Goal: Task Accomplishment & Management: Complete application form

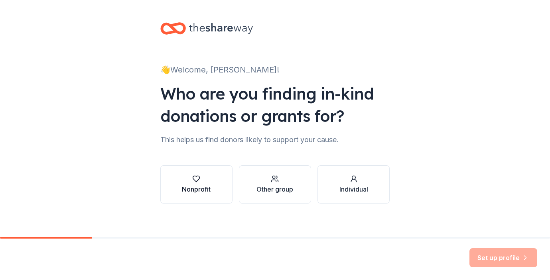
click at [204, 185] on div "Nonprofit" at bounding box center [196, 190] width 29 height 10
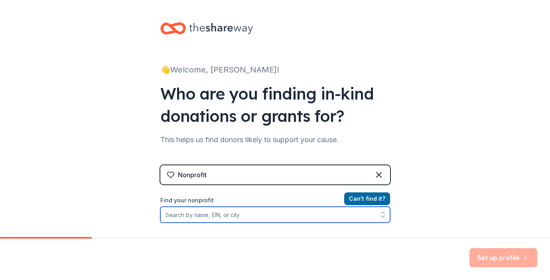
click at [195, 220] on input "Find your nonprofit" at bounding box center [275, 215] width 230 height 16
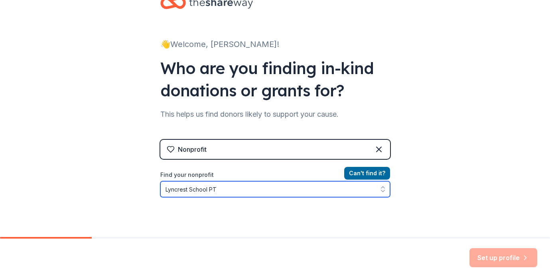
type input "Lyncrest School PTO"
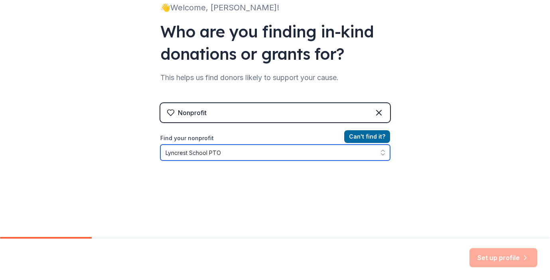
scroll to position [63, 0]
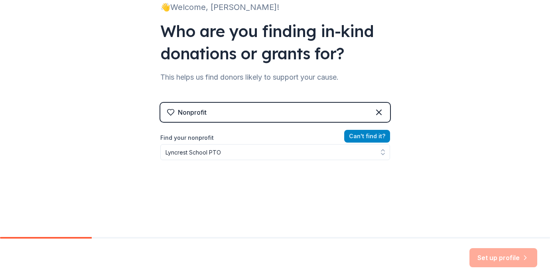
click at [375, 132] on button "Can ' t find it?" at bounding box center [367, 136] width 46 height 13
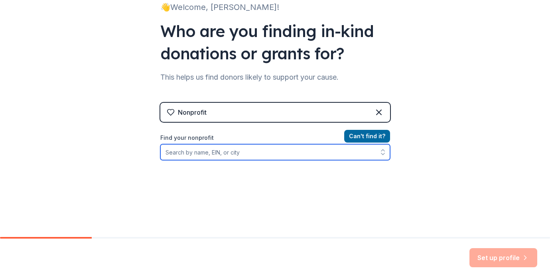
click at [279, 154] on input "Find your nonprofit" at bounding box center [275, 152] width 230 height 16
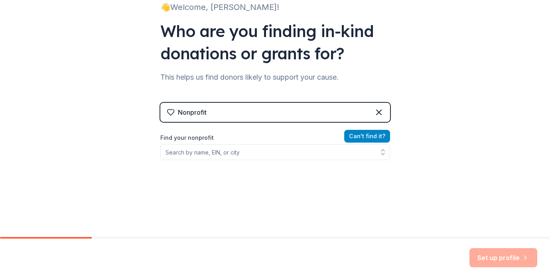
click at [369, 132] on button "Can ' t find it?" at bounding box center [367, 136] width 46 height 13
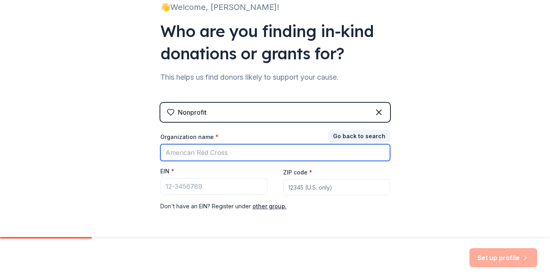
click at [222, 157] on input "Organization name *" at bounding box center [275, 152] width 230 height 17
type input "Lyncrest School PTO"
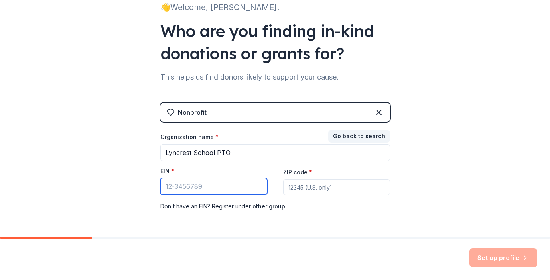
click at [197, 187] on input "EIN *" at bounding box center [213, 186] width 107 height 17
type input "71-0972050"
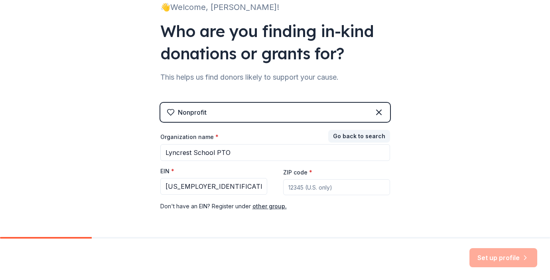
click at [308, 186] on input "ZIP code *" at bounding box center [336, 187] width 107 height 16
type input "07410"
click at [448, 198] on div "👋 Welcome, Tracy! Who are you finding in-kind donations or grants for? This hel…" at bounding box center [275, 101] width 550 height 328
click at [491, 262] on button "Set up profile" at bounding box center [503, 257] width 68 height 19
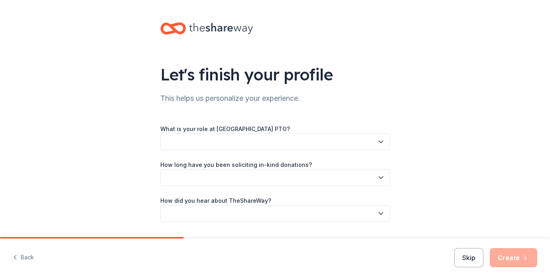
click at [297, 148] on button "button" at bounding box center [275, 142] width 230 height 17
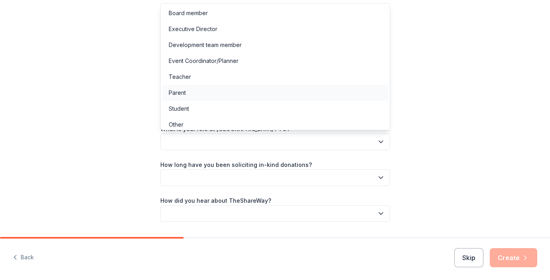
click at [210, 94] on div "Parent" at bounding box center [275, 93] width 226 height 16
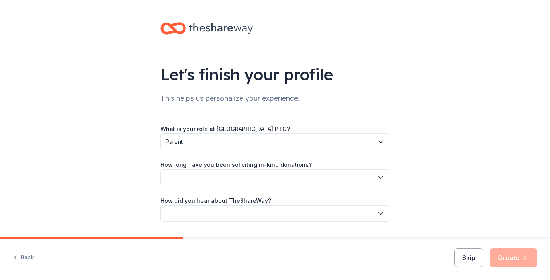
click at [204, 174] on button "button" at bounding box center [275, 178] width 230 height 17
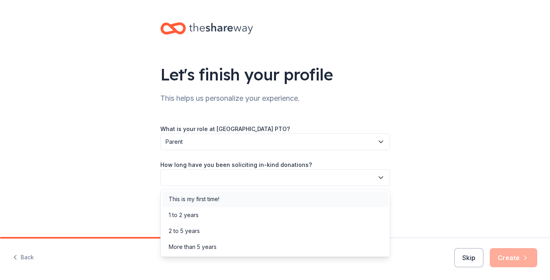
click at [205, 200] on div "This is my first time!" at bounding box center [194, 200] width 51 height 10
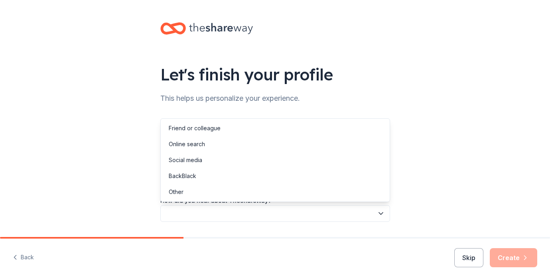
click at [205, 217] on button "button" at bounding box center [275, 213] width 230 height 17
click at [205, 139] on div "Online search" at bounding box center [275, 144] width 226 height 16
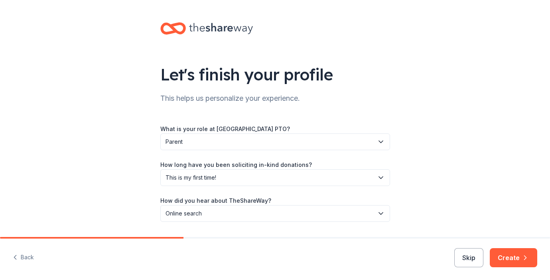
scroll to position [23, 0]
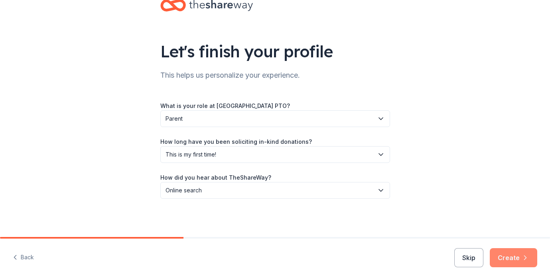
click at [504, 254] on button "Create" at bounding box center [513, 257] width 47 height 19
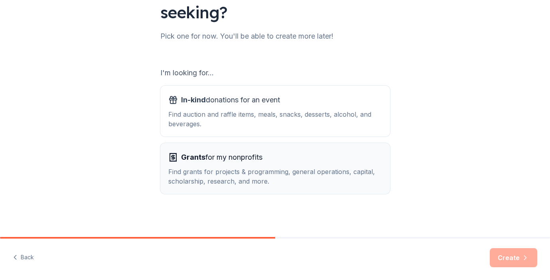
scroll to position [84, 0]
click at [300, 174] on div "Find grants for projects & programming, general operations, capital, scholarshi…" at bounding box center [275, 177] width 214 height 19
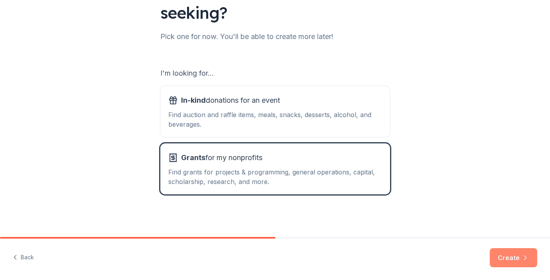
click at [512, 258] on button "Create" at bounding box center [513, 257] width 47 height 19
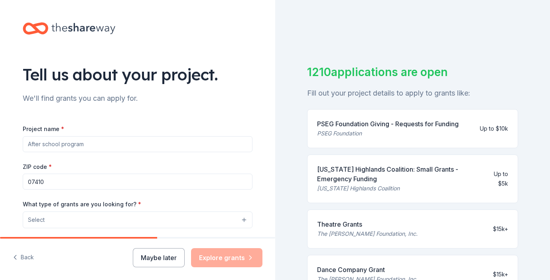
click at [81, 146] on input "Project name *" at bounding box center [138, 144] width 230 height 16
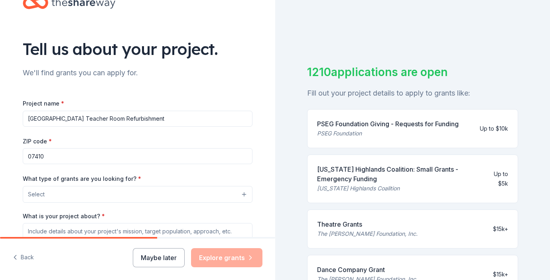
scroll to position [32, 0]
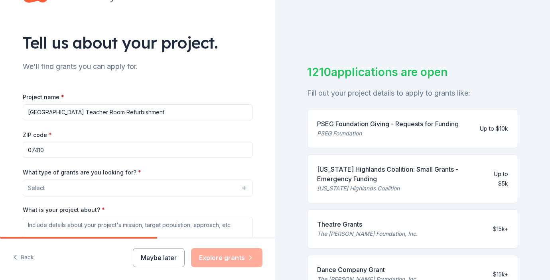
type input "[GEOGRAPHIC_DATA] Teacher Room Refurbishment"
click at [41, 190] on span "Select" at bounding box center [36, 188] width 17 height 10
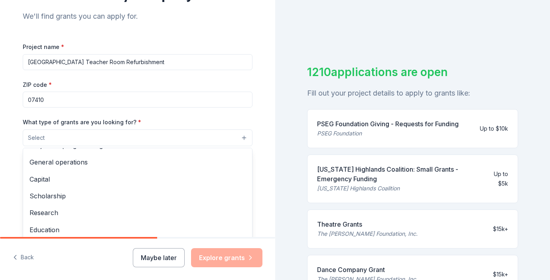
scroll to position [0, 0]
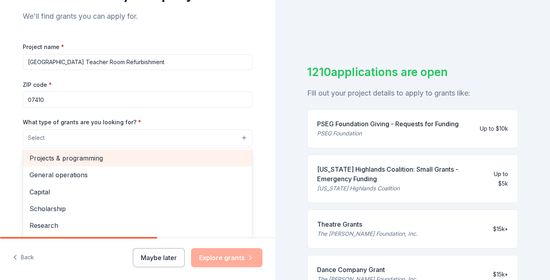
click at [54, 163] on span "Projects & programming" at bounding box center [138, 158] width 216 height 10
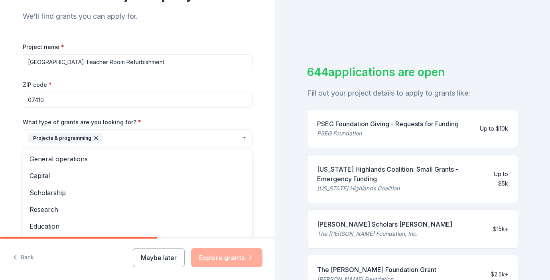
click at [524, 86] on div "Tell us about your project. We'll find grants you can apply for. Project name *…" at bounding box center [275, 140] width 550 height 280
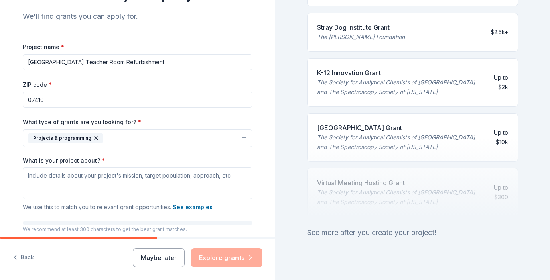
scroll to position [379, 0]
click at [244, 138] on button "Projects & programming" at bounding box center [138, 139] width 230 height 18
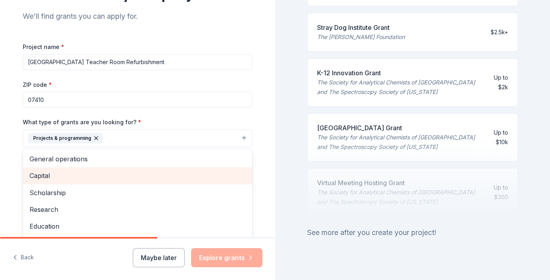
click at [161, 170] on div "Capital" at bounding box center [137, 176] width 229 height 17
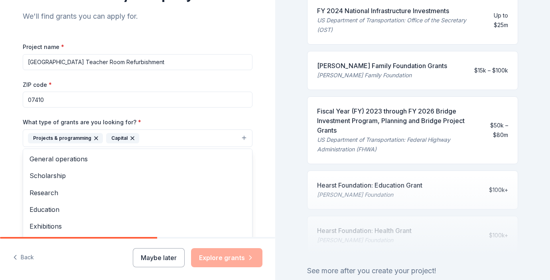
click at [130, 138] on icon "button" at bounding box center [132, 138] width 6 height 6
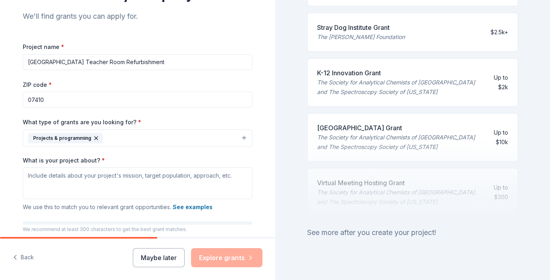
click at [121, 137] on button "Projects & programming" at bounding box center [138, 139] width 230 height 18
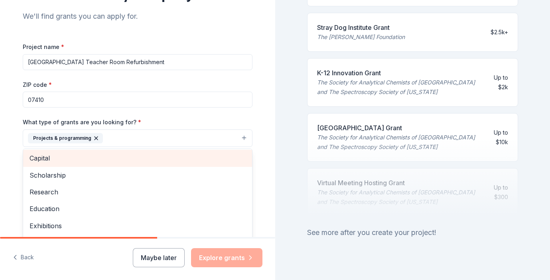
scroll to position [23, 0]
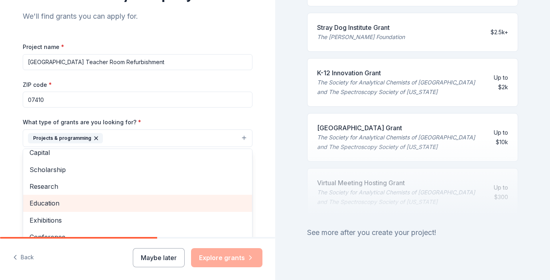
click at [95, 199] on span "Education" at bounding box center [138, 203] width 216 height 10
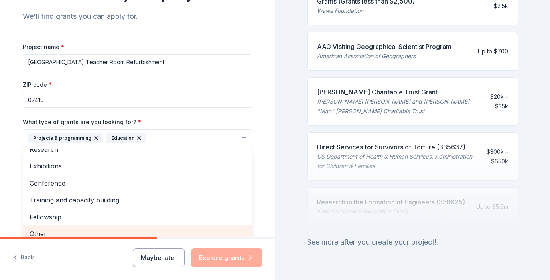
scroll to position [87, 0]
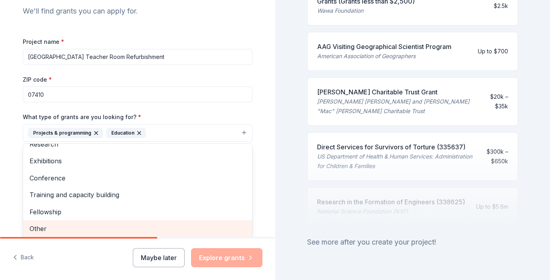
click at [151, 230] on span "Other" at bounding box center [138, 229] width 216 height 10
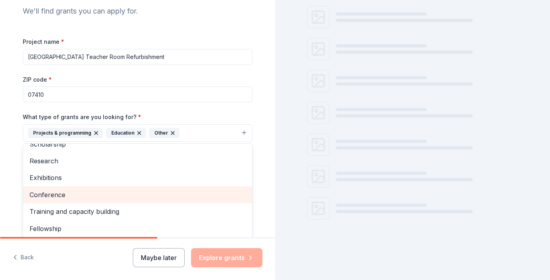
scroll to position [379, 0]
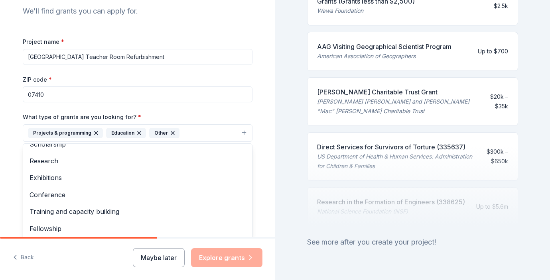
click at [259, 191] on div "Tell us about your project. We'll find grants you can apply for. Project name *…" at bounding box center [137, 104] width 255 height 382
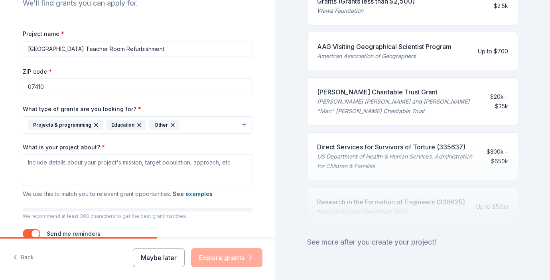
scroll to position [96, 0]
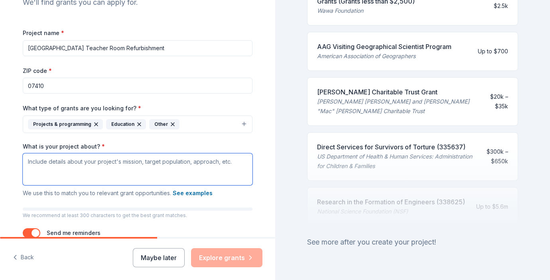
click at [132, 168] on textarea "What is your project about? *" at bounding box center [138, 170] width 230 height 32
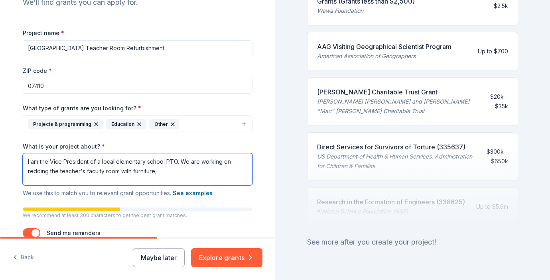
click at [134, 171] on textarea "I am the Vice President of a local elementary school PTO. We are working on red…" at bounding box center [138, 170] width 230 height 32
click at [166, 172] on textarea "I am the Vice President of a local elementary school PTO. We are working on red…" at bounding box center [138, 170] width 230 height 32
click at [218, 174] on textarea "I am the Vice President of a local elementary school PTO. We are working on red…" at bounding box center [138, 170] width 230 height 32
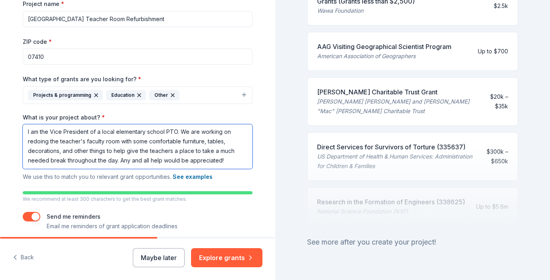
scroll to position [158, 0]
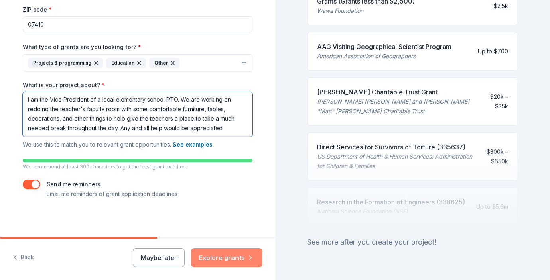
type textarea "I am the Vice President of a local elementary school PTO. We are working on red…"
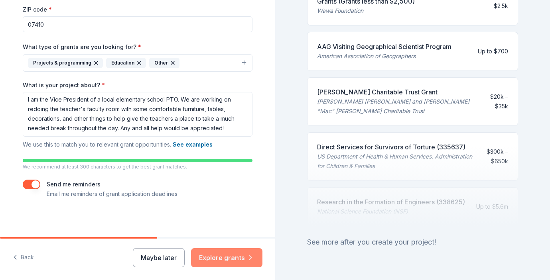
click at [244, 254] on button "Explore grants" at bounding box center [226, 257] width 71 height 19
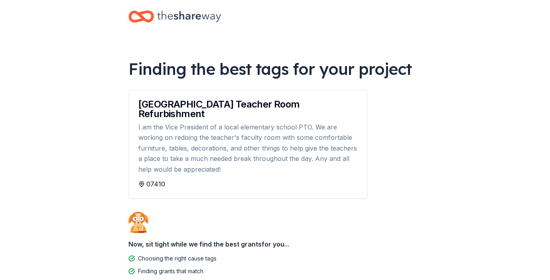
scroll to position [10, 0]
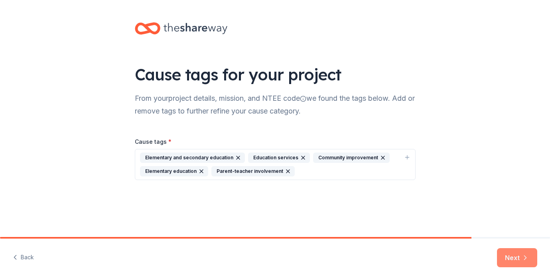
click at [505, 253] on button "Next" at bounding box center [517, 257] width 40 height 19
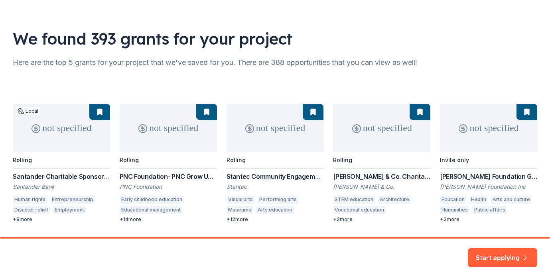
scroll to position [40, 0]
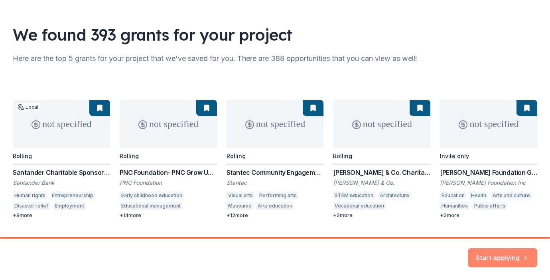
click at [502, 252] on button "Start applying" at bounding box center [502, 253] width 69 height 19
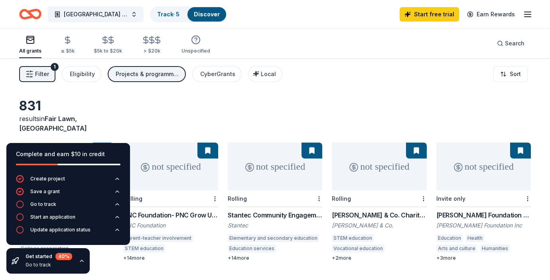
click at [107, 106] on div "831" at bounding box center [66, 106] width 95 height 16
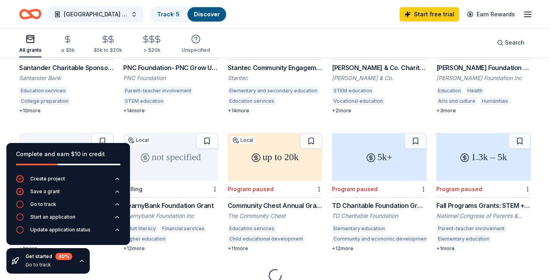
scroll to position [151, 0]
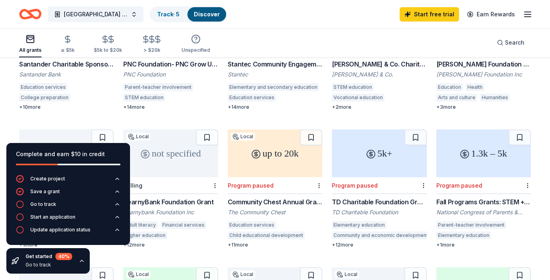
click at [80, 261] on icon "button" at bounding box center [81, 261] width 3 height 2
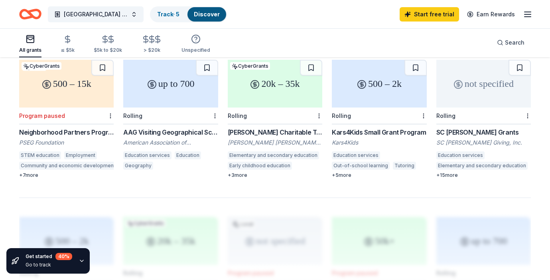
scroll to position [476, 0]
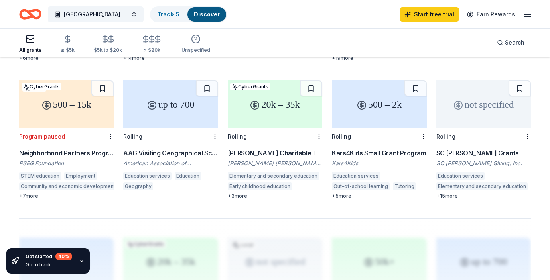
click at [468, 148] on div "SC [PERSON_NAME] Grants" at bounding box center [483, 153] width 95 height 10
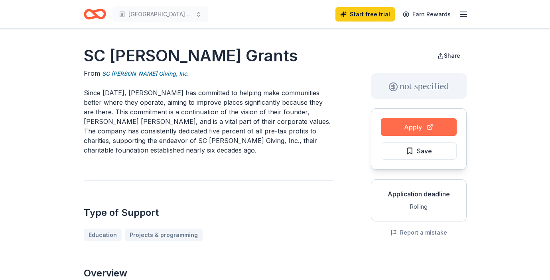
click at [422, 128] on button "Apply" at bounding box center [419, 127] width 76 height 18
